Goal: Task Accomplishment & Management: Use online tool/utility

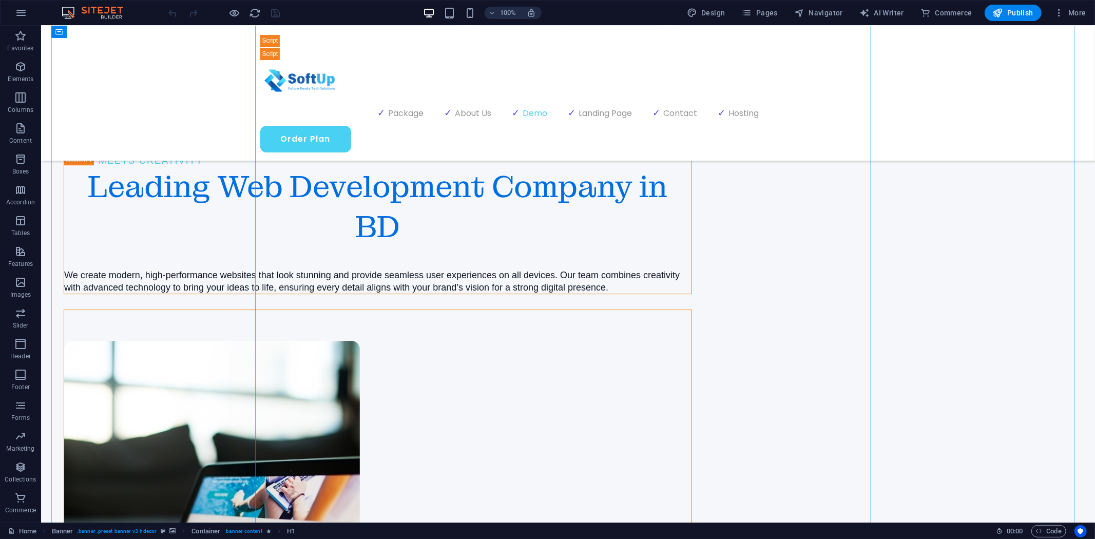
scroll to position [2395, 0]
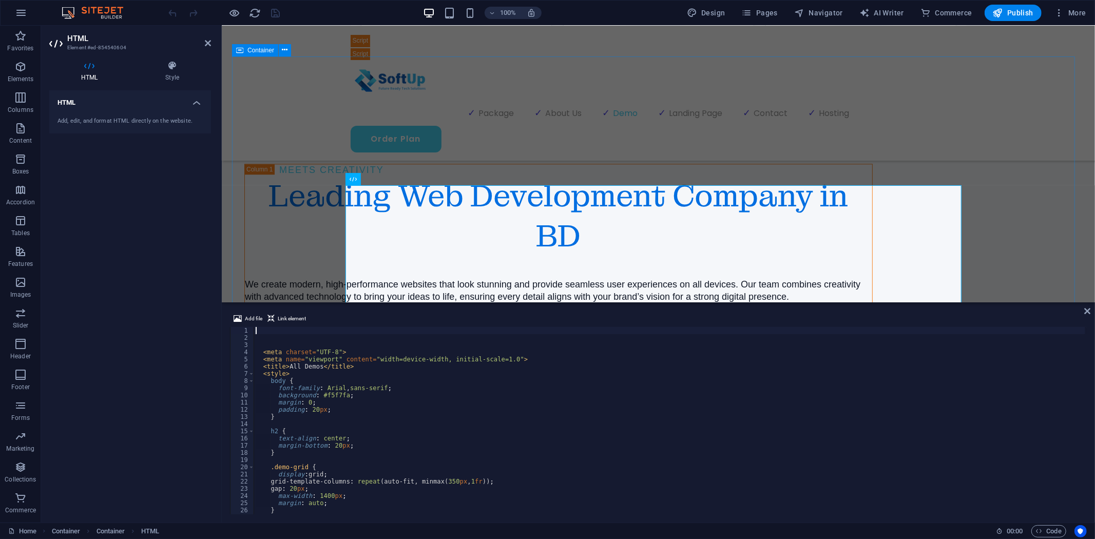
scroll to position [2175, 0]
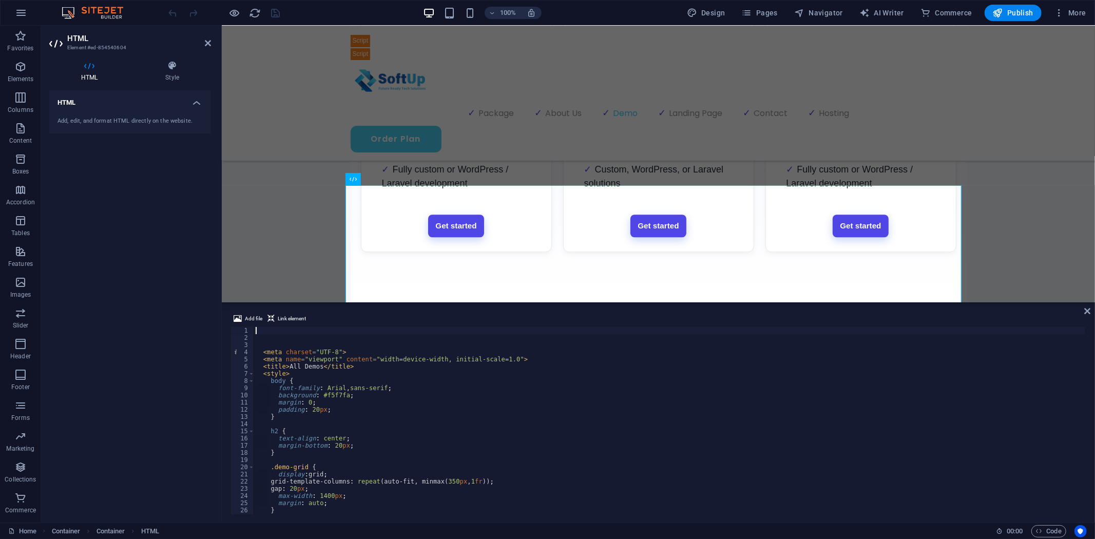
click at [326, 409] on div "< meta charset = "UTF-8" > < meta name = "viewport" content = "width=device-wid…" at bounding box center [670, 428] width 832 height 202
type textarea "padding: 20px;"
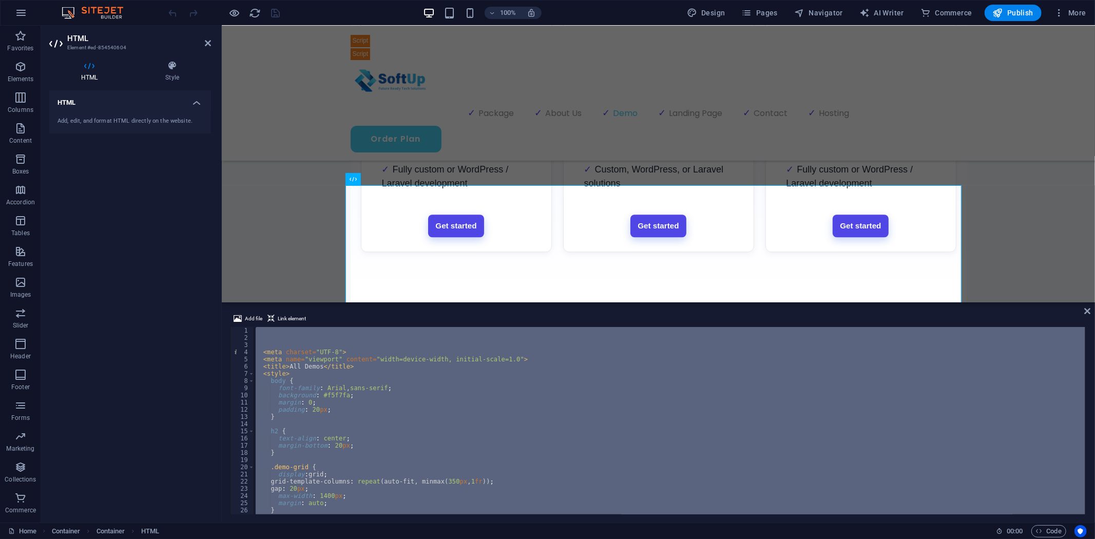
click at [391, 412] on div "< meta charset = "UTF-8" > < meta name = "viewport" content = "width=device-wid…" at bounding box center [670, 420] width 832 height 187
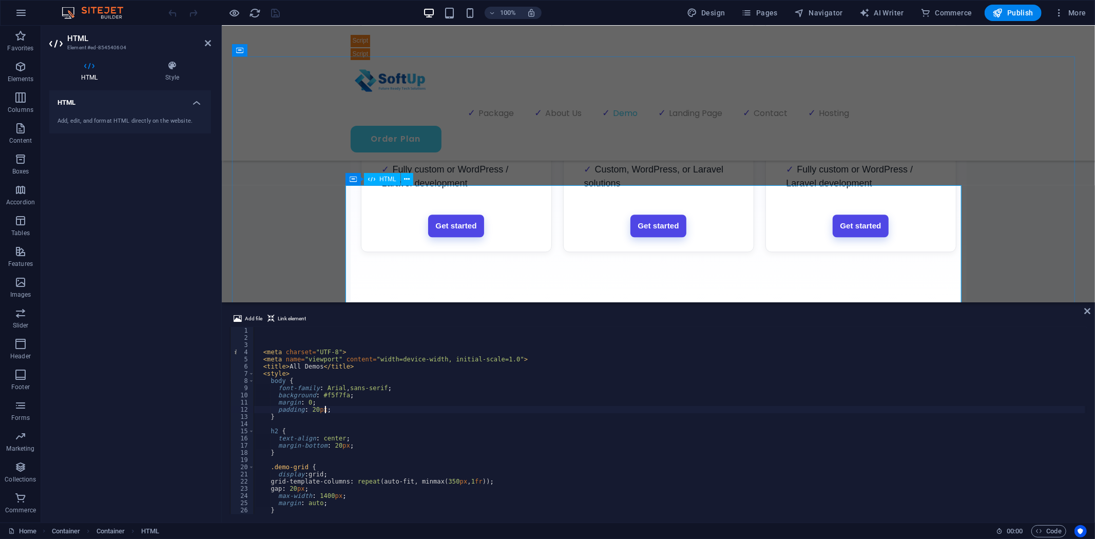
drag, startPoint x: 771, startPoint y: 327, endPoint x: 559, endPoint y: 207, distance: 243.7
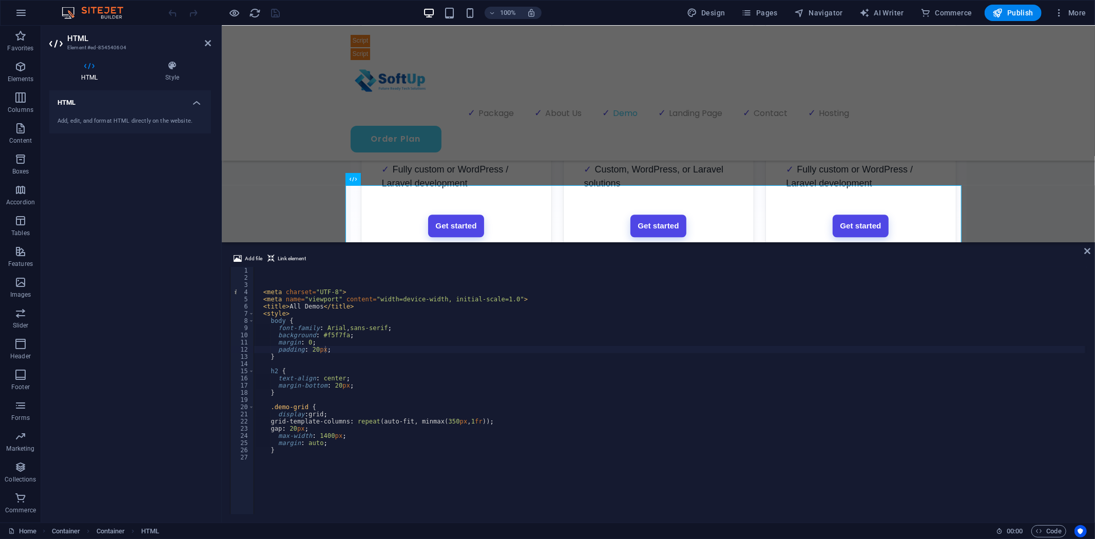
scroll to position [2608, 0]
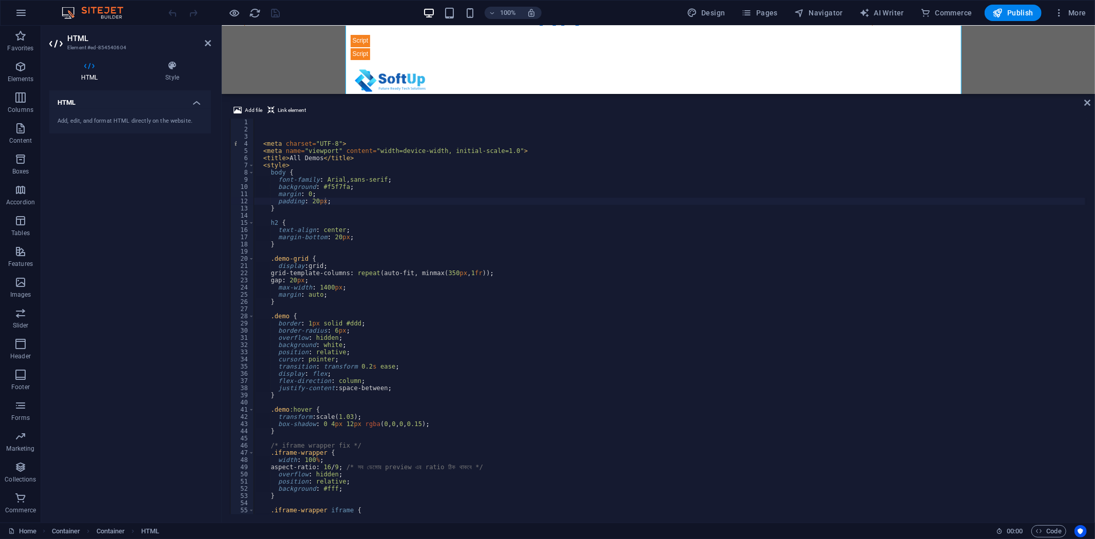
click at [618, 91] on div "H1 Banner Container Menu Bar Menu Spacer Text Spacer Scroll indicator Icon List…" at bounding box center [658, 60] width 873 height 68
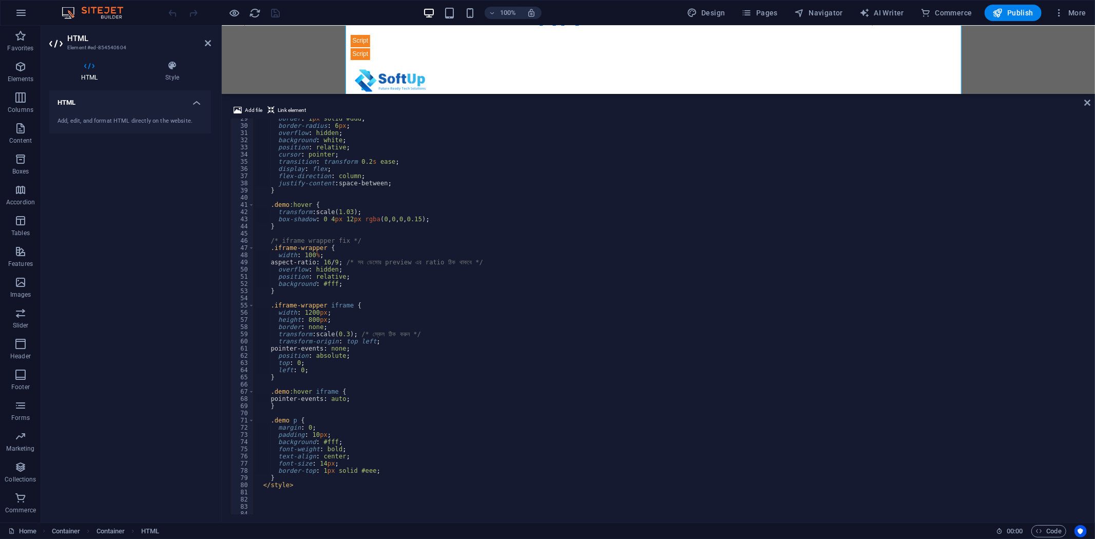
scroll to position [204, 0]
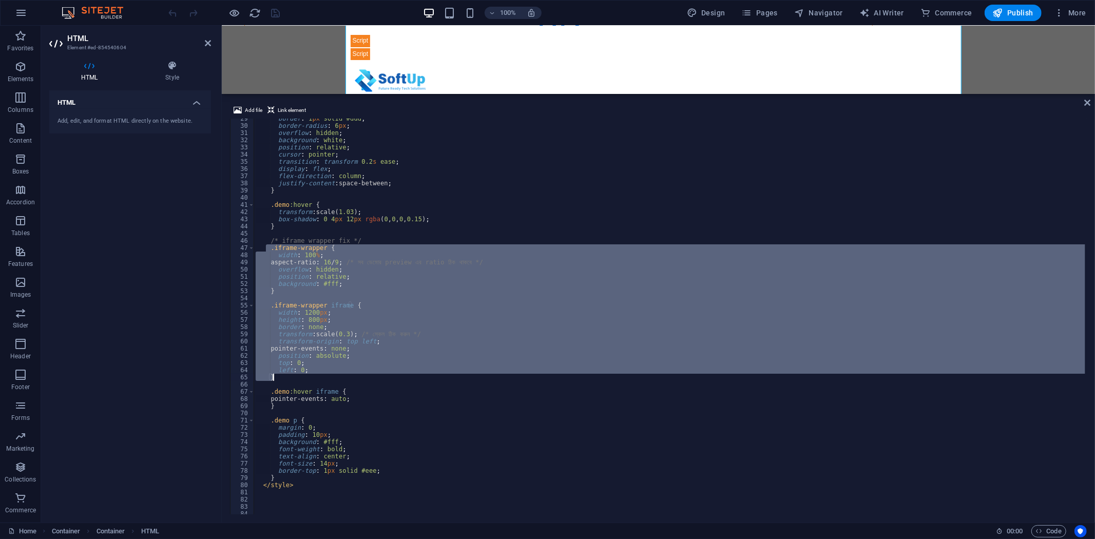
drag, startPoint x: 268, startPoint y: 249, endPoint x: 279, endPoint y: 375, distance: 126.7
click at [279, 375] on div "border : 1 px solid #ddd ; border-radius : 6 px ; overflow : hidden ; backgroun…" at bounding box center [670, 320] width 832 height 410
type textarea "left: 0; }"
paste textarea
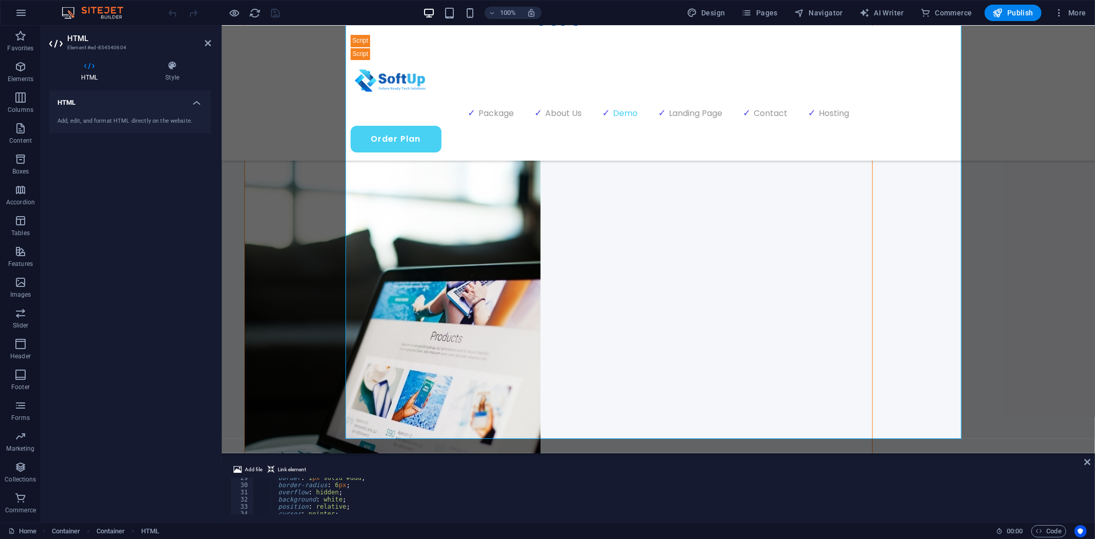
scroll to position [2764, 0]
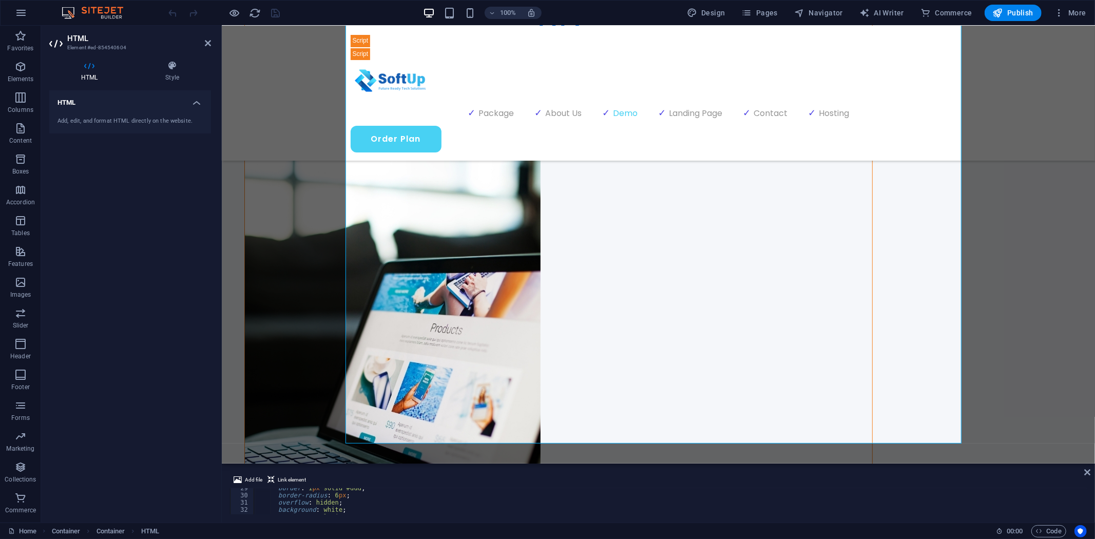
drag, startPoint x: 659, startPoint y: 94, endPoint x: 593, endPoint y: 469, distance: 379.9
click at [593, 469] on div "H1 Banner Container Menu Bar Menu Spacer Text Spacer Scroll indicator Icon List…" at bounding box center [658, 274] width 873 height 497
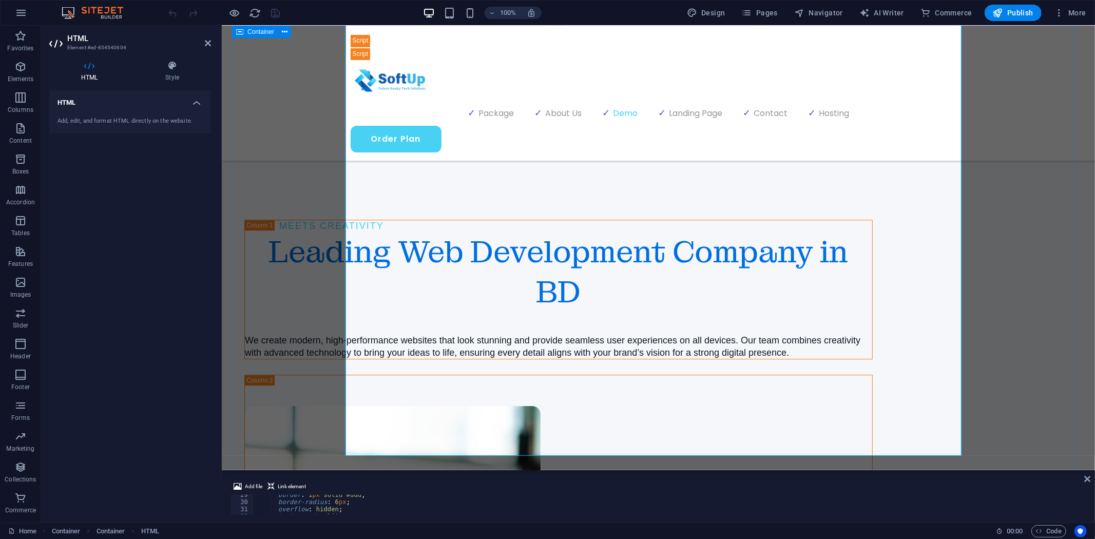
scroll to position [2422, 0]
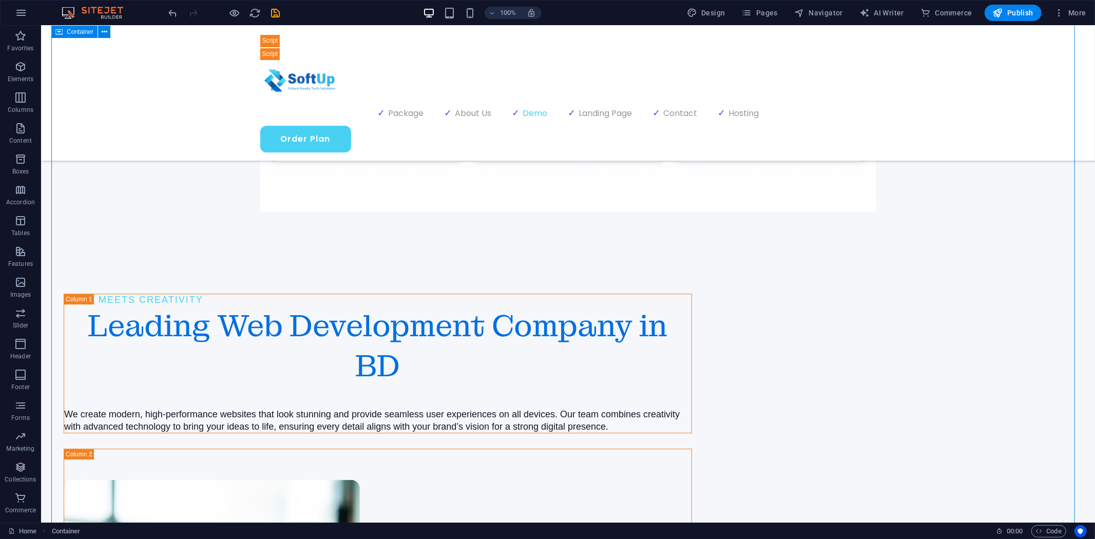
scroll to position [2370, 0]
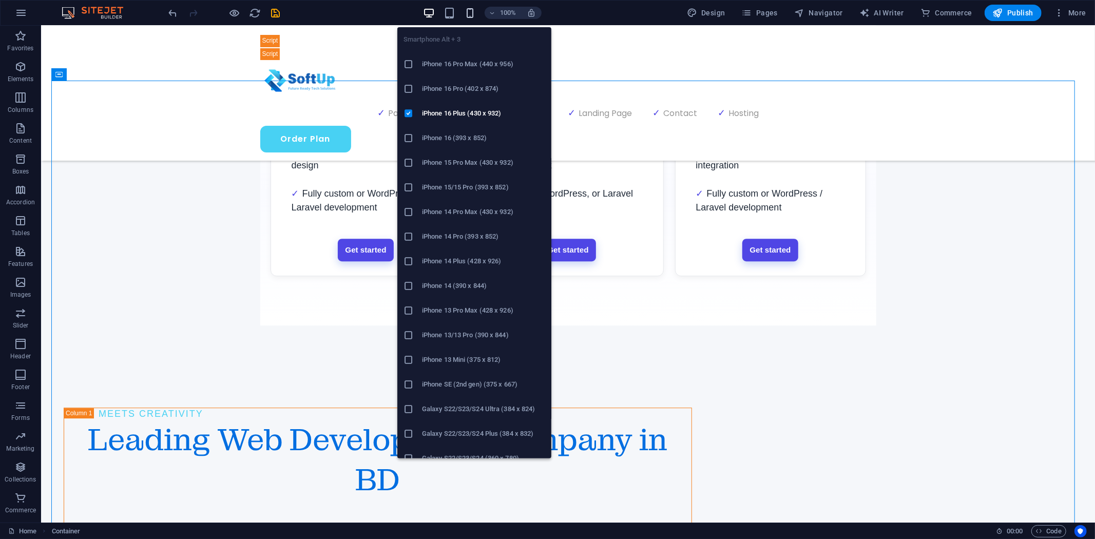
click at [475, 14] on icon "button" at bounding box center [470, 13] width 12 height 12
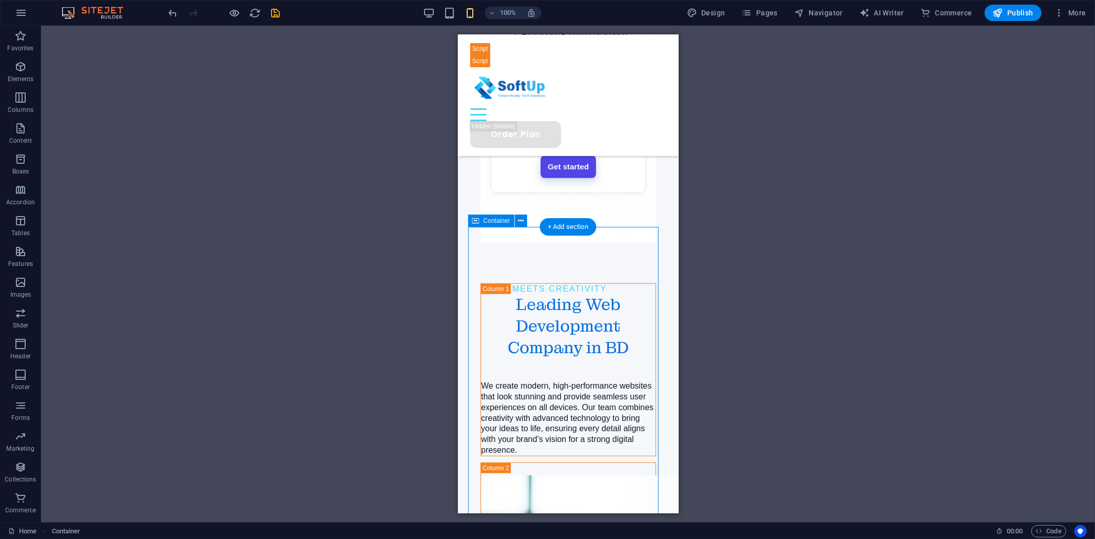
scroll to position [3910, 0]
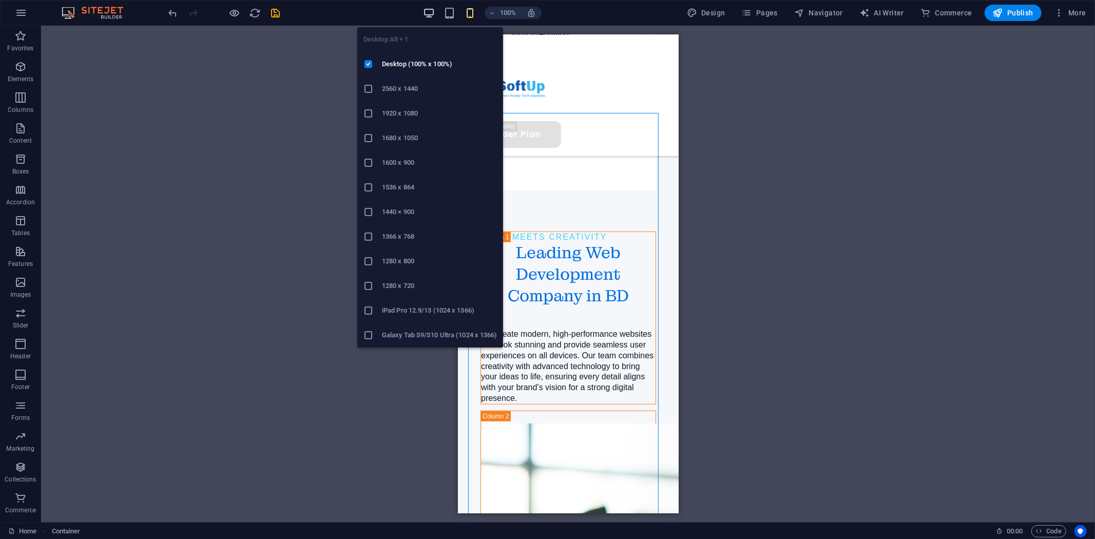
click at [428, 17] on icon "button" at bounding box center [429, 13] width 12 height 12
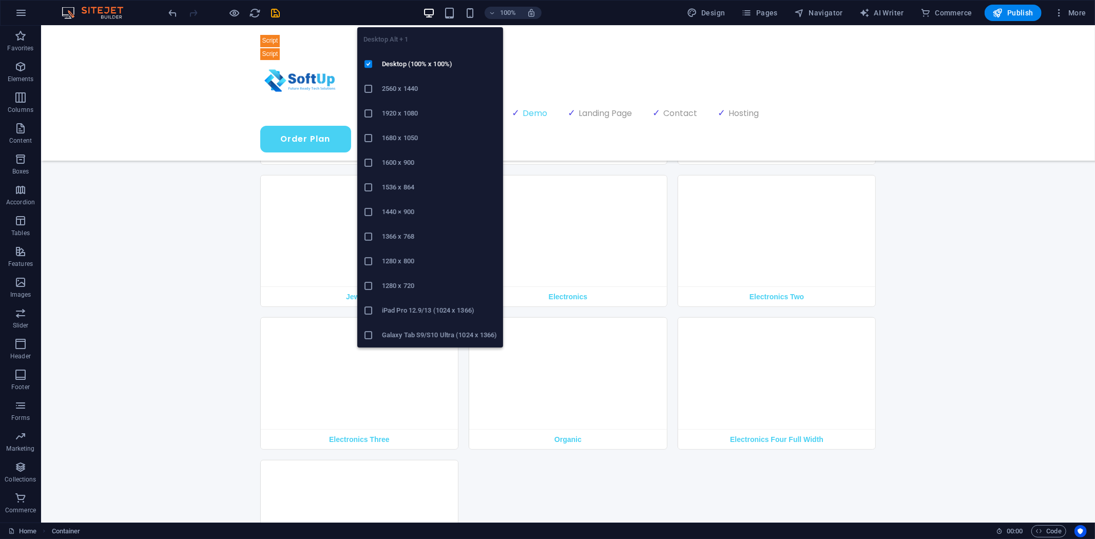
scroll to position [2614, 0]
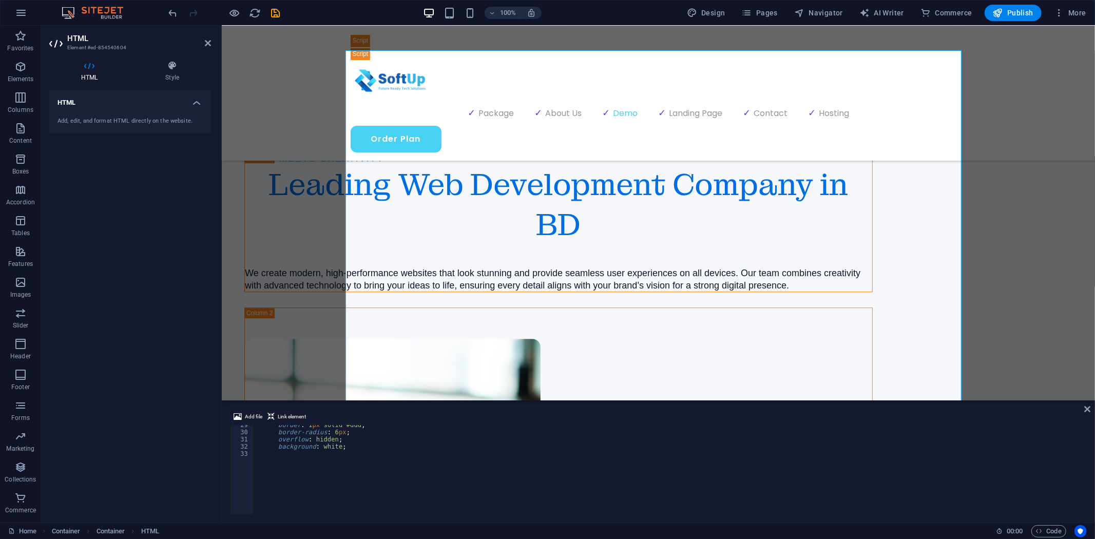
scroll to position [2426, 0]
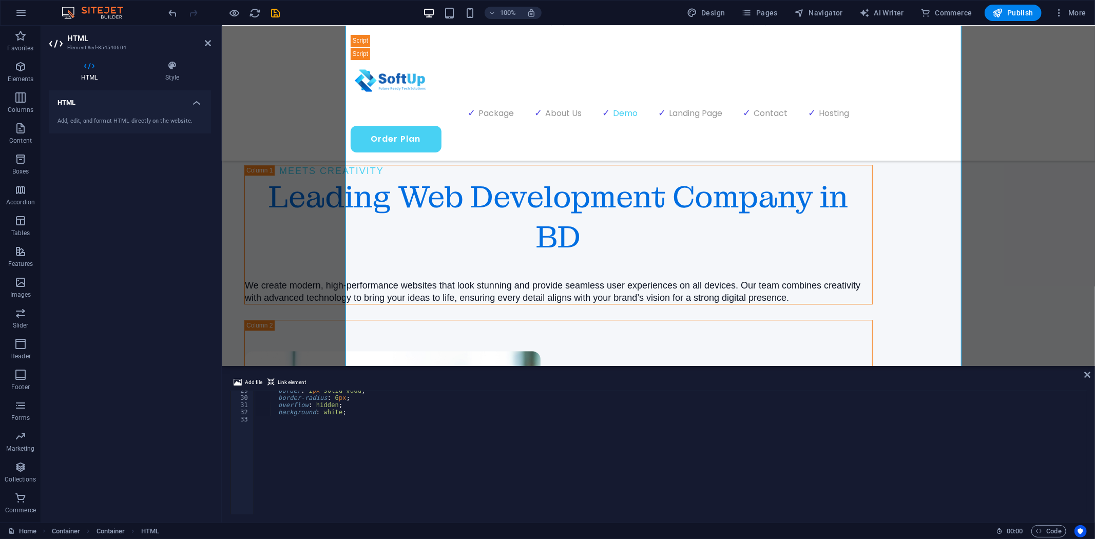
drag, startPoint x: 331, startPoint y: 471, endPoint x: 124, endPoint y: 339, distance: 244.9
click at [346, 364] on div "H1 Banner Container Menu Bar Menu Spacer Text Spacer Scroll indicator Icon List…" at bounding box center [658, 274] width 873 height 497
type textarea "left: 0; }"
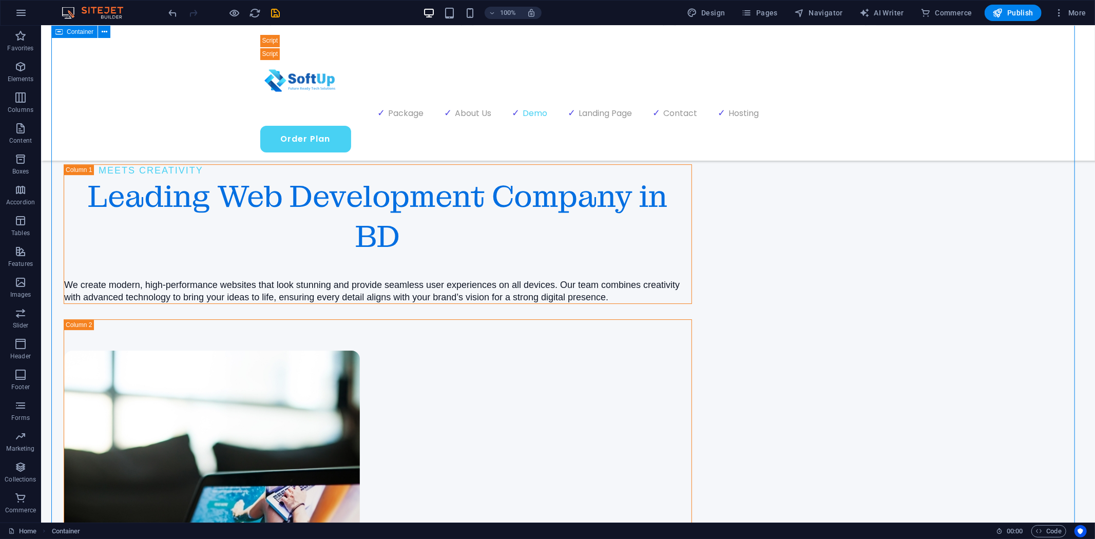
scroll to position [2500, 0]
